Goal: Information Seeking & Learning: Learn about a topic

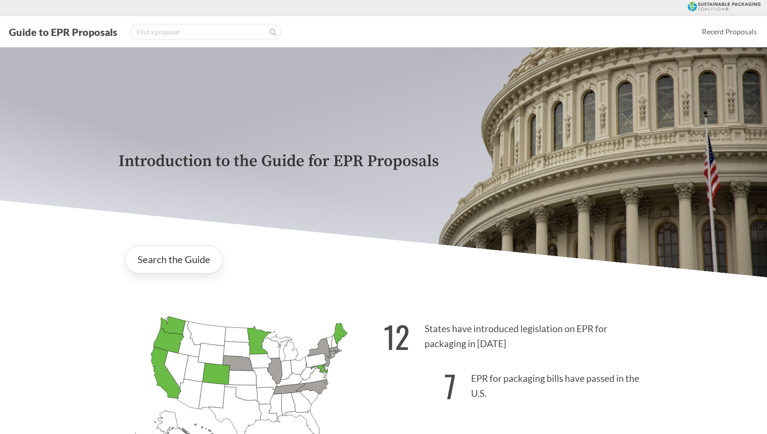
click at [255, 184] on div "Introduction to the Guide for EPR Proposals" at bounding box center [384, 162] width 544 height 230
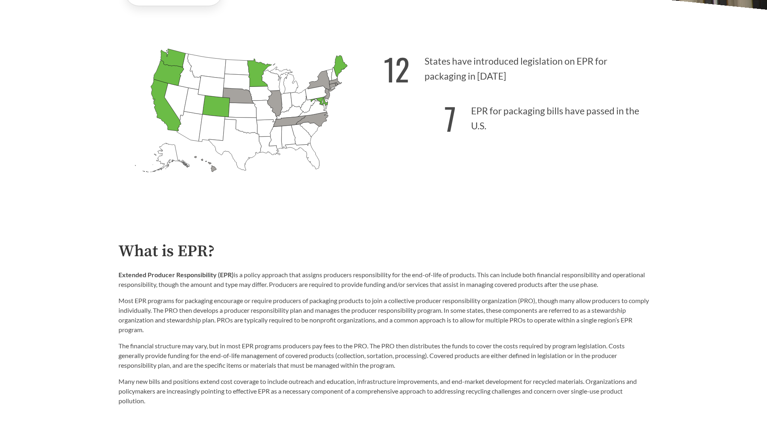
scroll to position [182, 0]
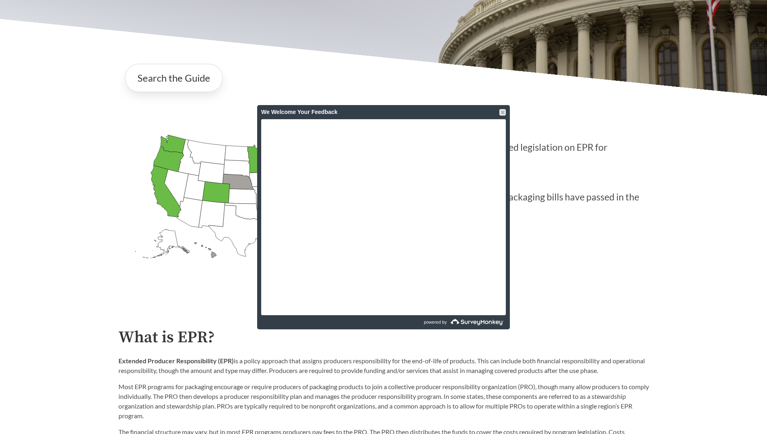
click at [499, 109] on div "We Welcome Your Feedback" at bounding box center [383, 112] width 245 height 14
click at [503, 113] on div at bounding box center [503, 112] width 6 height 6
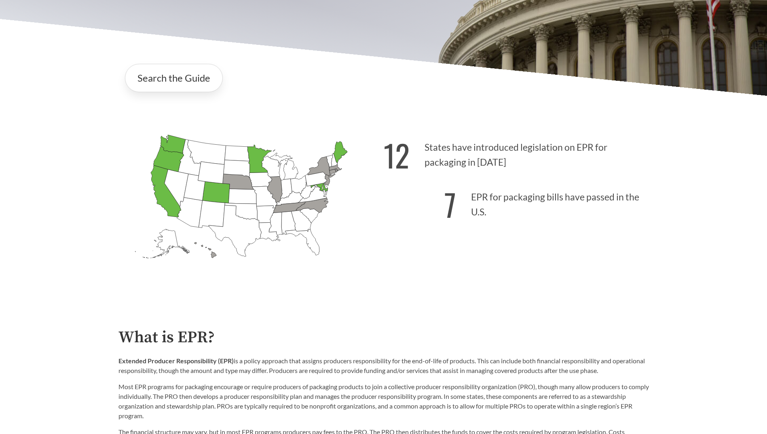
click at [455, 204] on strong "7" at bounding box center [451, 204] width 12 height 45
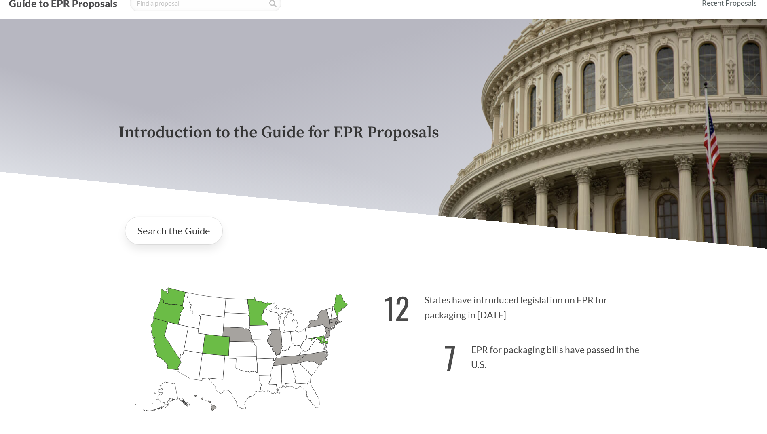
scroll to position [0, 0]
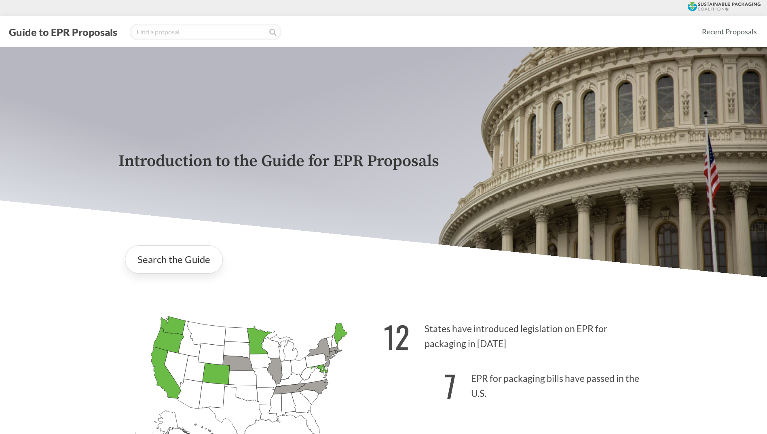
click at [154, 203] on div "Introduction to the Guide for EPR Proposals" at bounding box center [384, 162] width 544 height 230
